Goal: Information Seeking & Learning: Learn about a topic

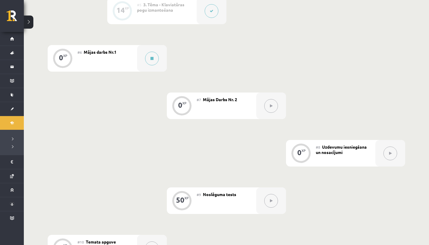
scroll to position [356, 0]
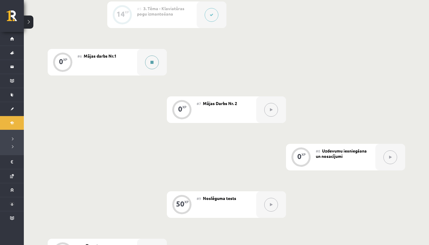
click at [153, 64] on button at bounding box center [152, 62] width 14 height 14
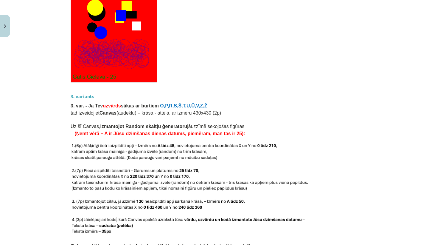
scroll to position [1251, 0]
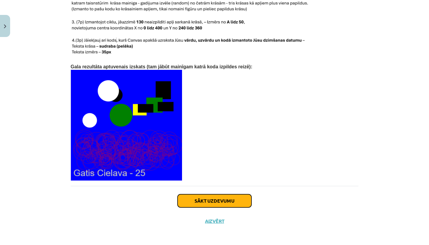
click at [224, 198] on button "Sākt uzdevumu" at bounding box center [215, 200] width 74 height 13
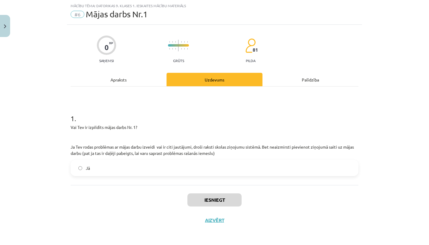
click at [151, 170] on label "Jā" at bounding box center [214, 167] width 287 height 15
click at [199, 199] on button "Iesniegt" at bounding box center [214, 199] width 54 height 13
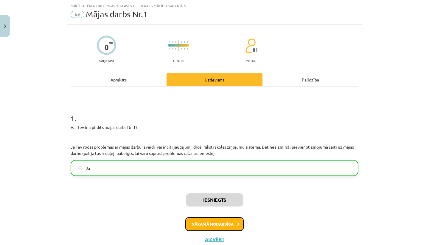
click at [212, 226] on button "Nākamā nodarbība" at bounding box center [214, 224] width 58 height 14
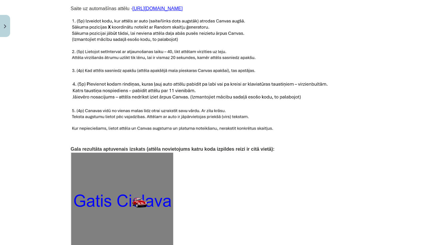
scroll to position [918, 0]
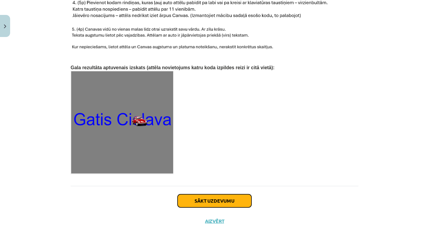
click at [206, 199] on button "Sākt uzdevumu" at bounding box center [215, 200] width 74 height 13
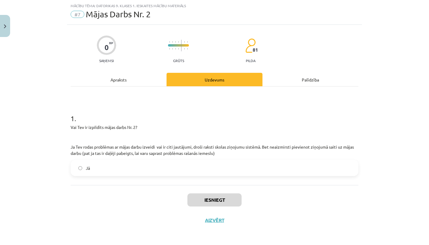
click at [198, 168] on label "Jā" at bounding box center [214, 167] width 287 height 15
click at [203, 202] on button "Iesniegt" at bounding box center [214, 199] width 54 height 13
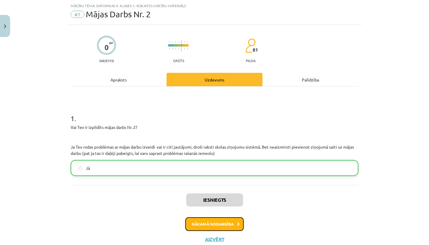
click at [203, 221] on button "Nākamā nodarbība" at bounding box center [214, 224] width 58 height 14
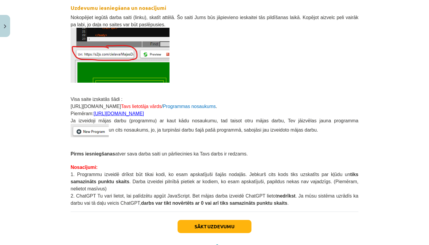
scroll to position [139, 0]
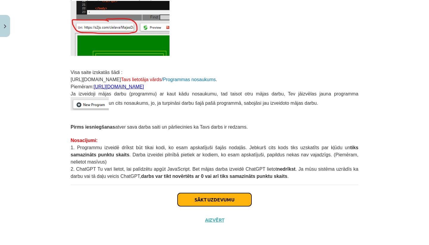
click at [206, 196] on button "Sākt uzdevumu" at bounding box center [215, 199] width 74 height 13
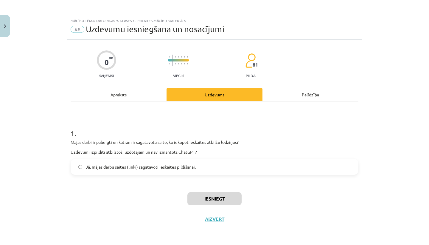
scroll to position [0, 0]
click at [178, 171] on label "Jā, mājas darbu saites (linki) sagatavoti ieskaites pildīšanai." at bounding box center [214, 166] width 287 height 15
click at [196, 197] on button "Iesniegt" at bounding box center [214, 198] width 54 height 13
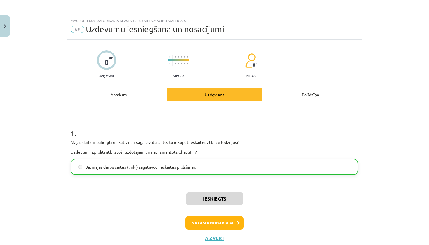
click at [220, 233] on div "Iesniegts Nākamā nodarbība Aizvērt" at bounding box center [215, 214] width 288 height 61
click at [221, 228] on button "Nākamā nodarbība" at bounding box center [214, 223] width 58 height 14
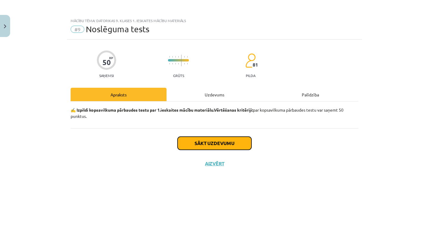
click at [228, 145] on button "Sākt uzdevumu" at bounding box center [215, 142] width 74 height 13
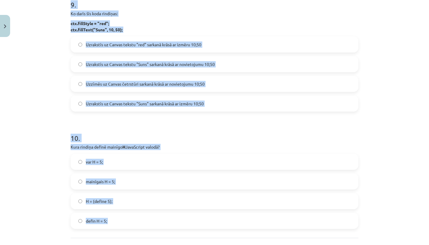
scroll to position [1128, 0]
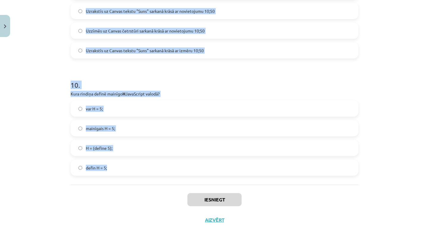
drag, startPoint x: 71, startPoint y: 140, endPoint x: 132, endPoint y: 173, distance: 69.1
copy form "Lore ip dolorsitame conse AdipIscing el se doei 46? Tempo in utlab Etdol ma ali…"
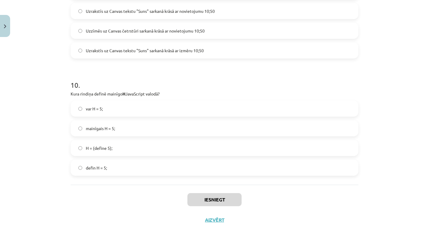
click at [117, 193] on div "Iesniegt Aizvērt" at bounding box center [215, 205] width 288 height 42
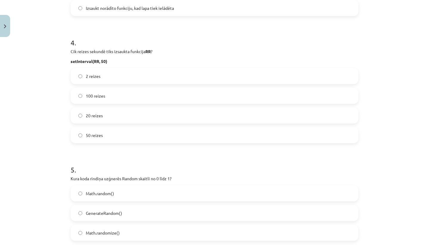
scroll to position [0, 0]
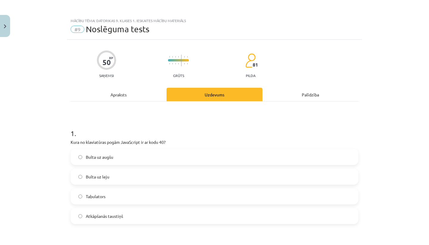
click at [120, 177] on label "Bulta uz leju" at bounding box center [214, 176] width 287 height 15
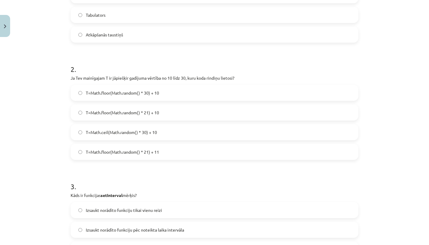
scroll to position [184, 0]
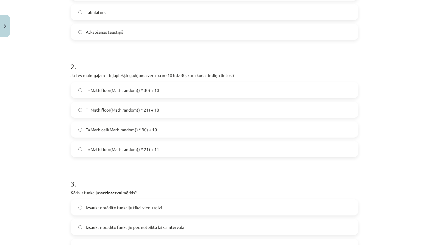
click at [164, 107] on label "T=Math.floor(Math.random() * 21) + 10" at bounding box center [214, 109] width 287 height 15
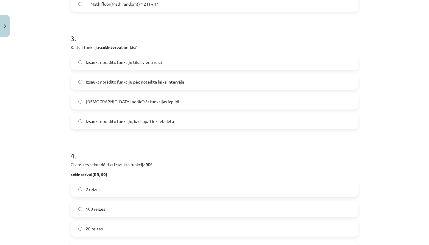
scroll to position [340, 0]
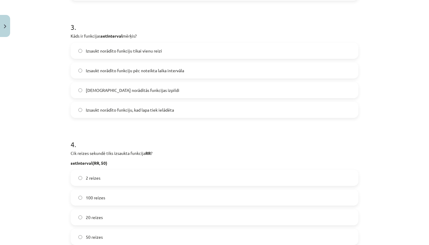
click at [148, 73] on span "Izsaukt norādīto funkciju pēc noteikta laika intervāla" at bounding box center [135, 70] width 98 height 6
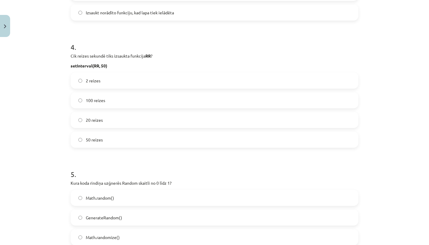
scroll to position [445, 0]
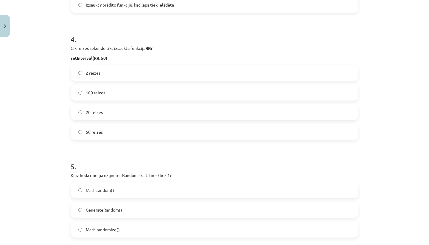
click at [106, 112] on label "20 reizes" at bounding box center [214, 112] width 287 height 15
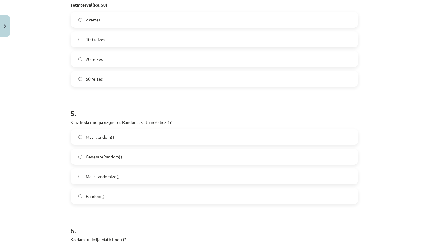
click at [120, 134] on label "Math.random()" at bounding box center [214, 136] width 287 height 15
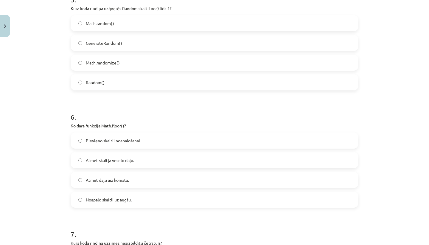
scroll to position [625, 0]
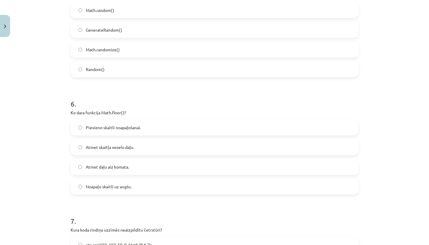
click at [144, 170] on label "Atmet daļu aiz komata." at bounding box center [214, 166] width 287 height 15
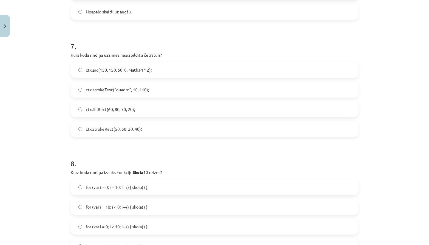
scroll to position [809, 0]
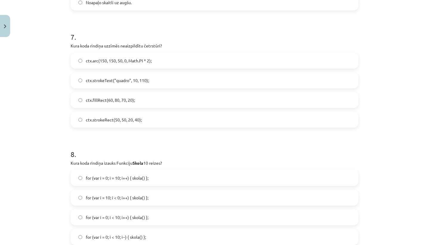
click at [154, 117] on label "ctx.strokeRect(50, 50, 20, 40);" at bounding box center [214, 119] width 287 height 15
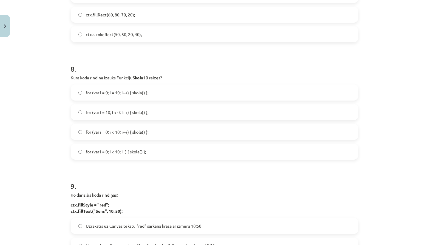
scroll to position [897, 0]
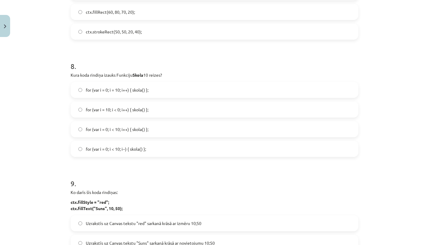
click at [163, 126] on label "for (var i = 0; i < 10; i++) { skola() };" at bounding box center [214, 129] width 287 height 15
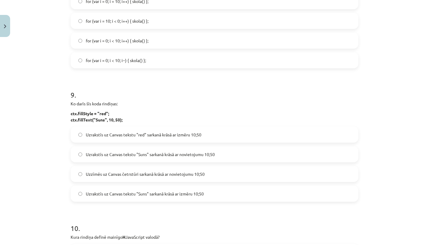
scroll to position [987, 0]
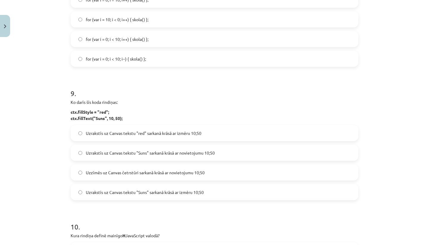
click at [180, 154] on span "Uzrakstīs uz Canvas tekstu "Suns" sarkanā krāsā ar novietojumu 10;50" at bounding box center [150, 153] width 129 height 6
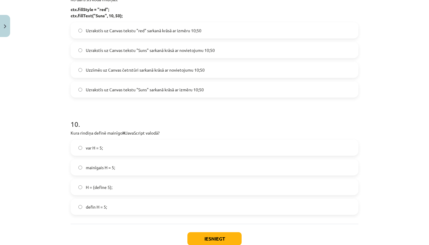
scroll to position [1115, 0]
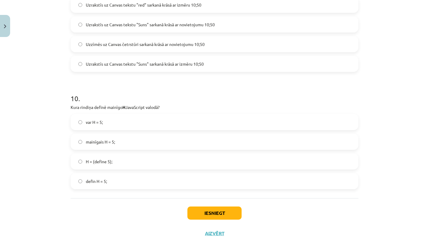
click at [130, 120] on label "var H = 5;" at bounding box center [214, 121] width 287 height 15
click at [203, 213] on button "Iesniegt" at bounding box center [214, 212] width 54 height 13
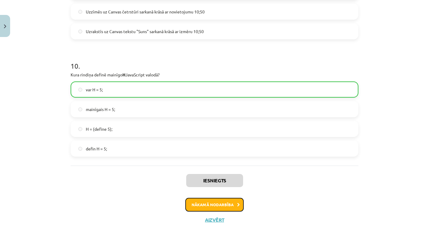
click at [214, 204] on button "Nākamā nodarbība" at bounding box center [214, 205] width 58 height 14
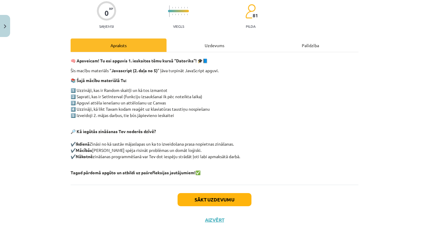
scroll to position [15, 0]
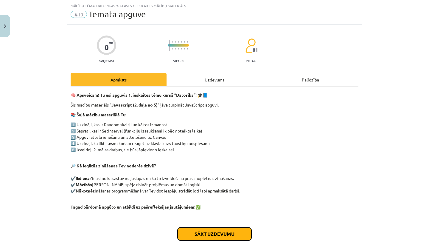
click at [224, 234] on button "Sākt uzdevumu" at bounding box center [215, 233] width 74 height 13
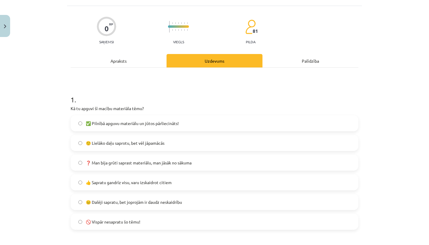
scroll to position [52, 0]
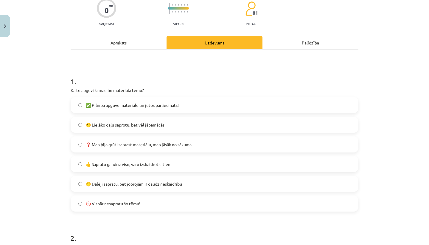
click at [202, 184] on label "😐 Dalēji sapratu, bet joprojām ir daudz neskaidrību" at bounding box center [214, 183] width 287 height 15
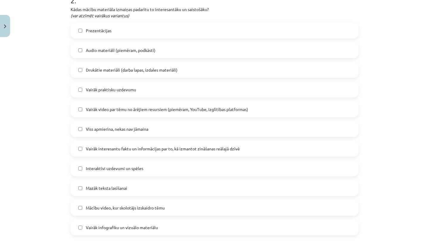
scroll to position [289, 0]
click at [182, 108] on span "Vairāk video par tēmu no ārējiem resursiem (piemēram, YouTube, izglītības platf…" at bounding box center [167, 109] width 162 height 6
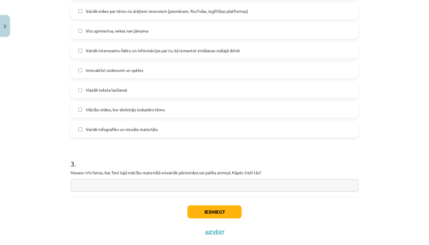
scroll to position [399, 0]
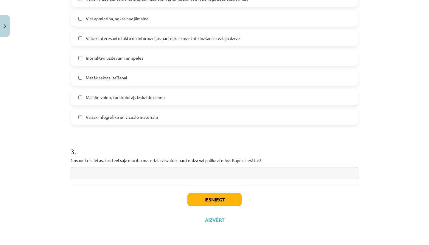
click at [140, 170] on input "text" at bounding box center [215, 173] width 288 height 12
type input "*"
click at [232, 200] on button "Iesniegt" at bounding box center [214, 199] width 54 height 13
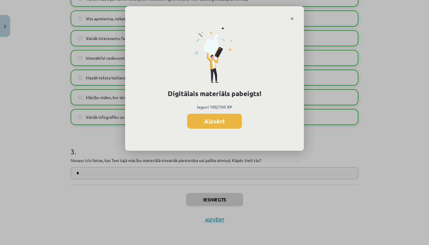
scroll to position [356, 0]
click at [223, 120] on button "Aizvērt" at bounding box center [214, 121] width 55 height 15
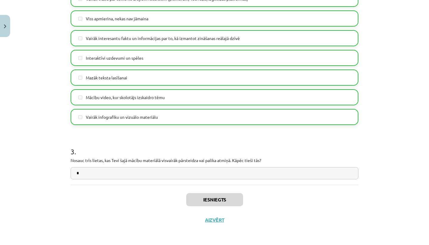
scroll to position [387, 0]
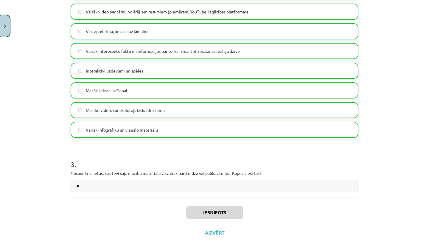
click at [6, 27] on img "Close" at bounding box center [5, 26] width 2 height 4
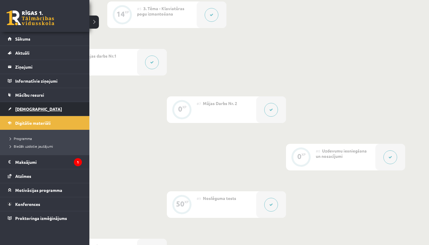
click at [35, 106] on link "[DEMOGRAPHIC_DATA]" at bounding box center [45, 109] width 74 height 14
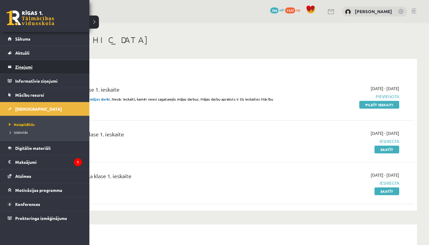
click at [35, 65] on legend "Ziņojumi 0" at bounding box center [48, 67] width 67 height 14
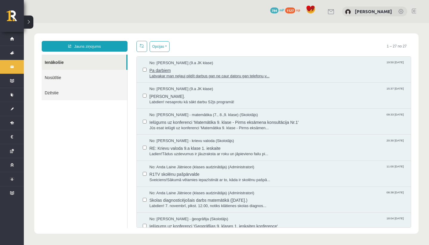
click at [203, 70] on span "Pa darbiem" at bounding box center [278, 69] width 256 height 7
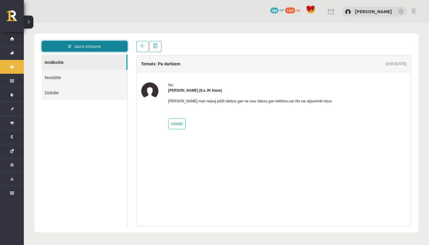
click at [112, 47] on link "Jauns ziņojums" at bounding box center [85, 46] width 86 height 11
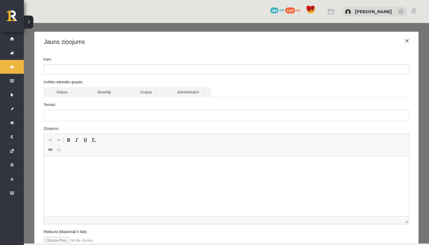
click at [116, 68] on ul at bounding box center [226, 70] width 365 height 10
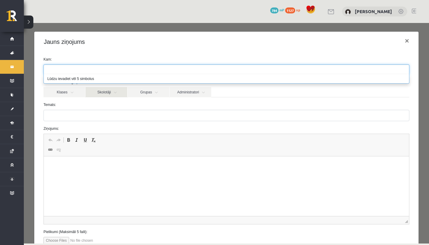
click at [106, 90] on link "Skolotāji" at bounding box center [107, 92] width 42 height 10
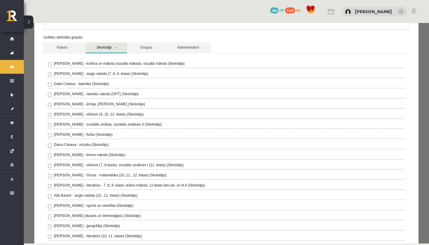
scroll to position [44, 0]
